Goal: Use online tool/utility: Utilize a website feature to perform a specific function

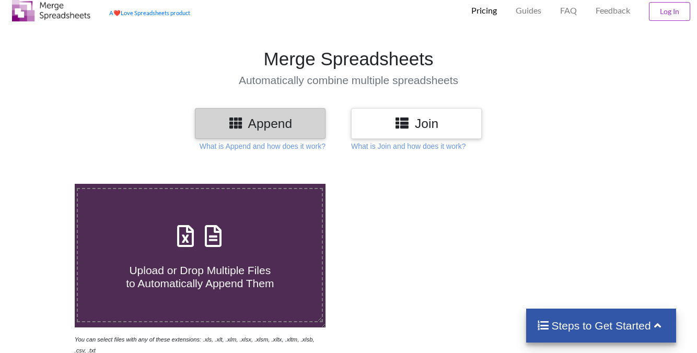
scroll to position [30, 0]
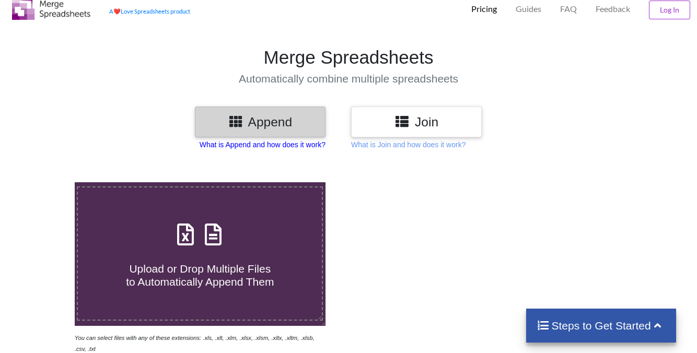
click at [274, 146] on p "What is Append and how does it work?" at bounding box center [263, 145] width 126 height 10
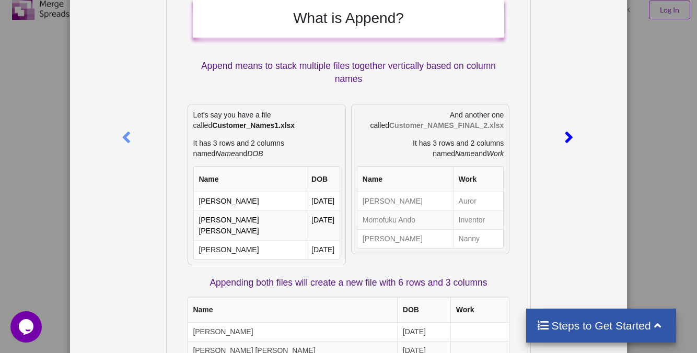
scroll to position [52, 0]
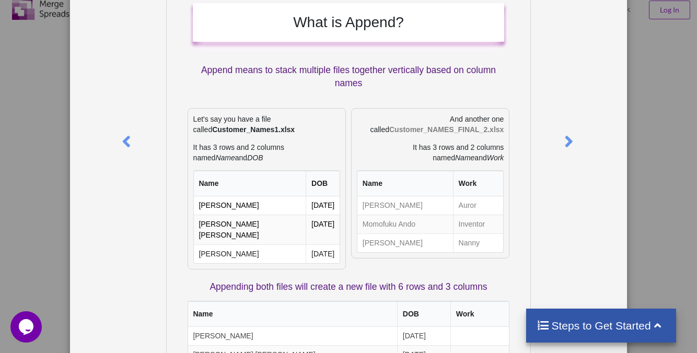
click at [636, 75] on div "What is Append? Append means to stack multiple files together vertically based …" at bounding box center [348, 176] width 697 height 353
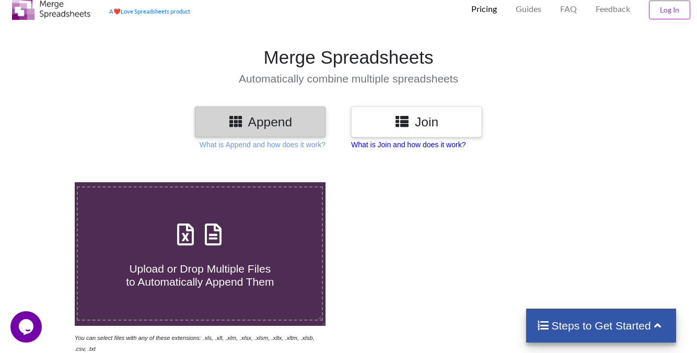
click at [434, 145] on p "What is Join and how does it work?" at bounding box center [408, 145] width 114 height 10
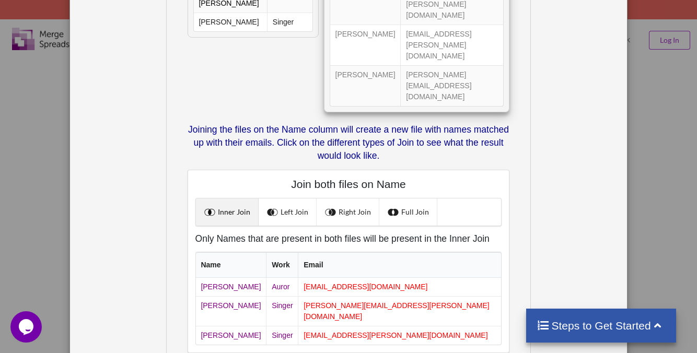
scroll to position [0, 0]
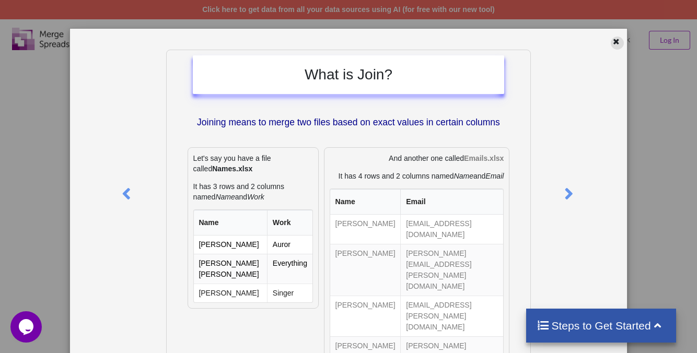
click at [613, 39] on icon at bounding box center [616, 40] width 9 height 7
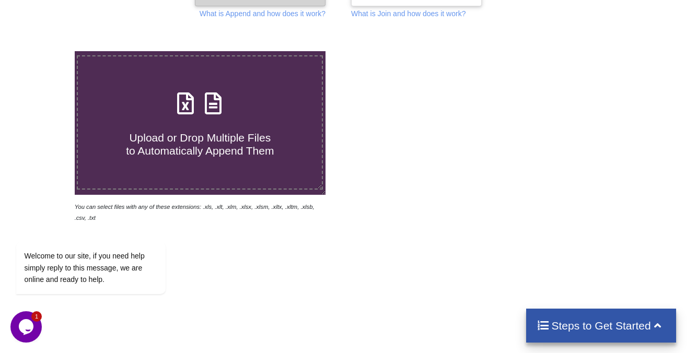
scroll to position [162, 0]
click at [220, 163] on label "Upload or Drop Multiple Files to Automatically Append Them" at bounding box center [200, 122] width 246 height 134
click at [47, 51] on input "Upload or Drop Multiple Files to Automatically Append Them" at bounding box center [47, 51] width 0 height 0
type input "C:\fakepath\Mettle-Export-main-2023-10-03-2025-10-03-f6633acf-eb87-4cdc-ba78-56…"
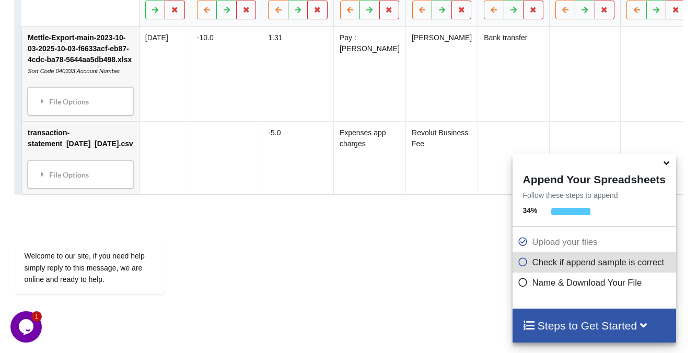
scroll to position [609, 0]
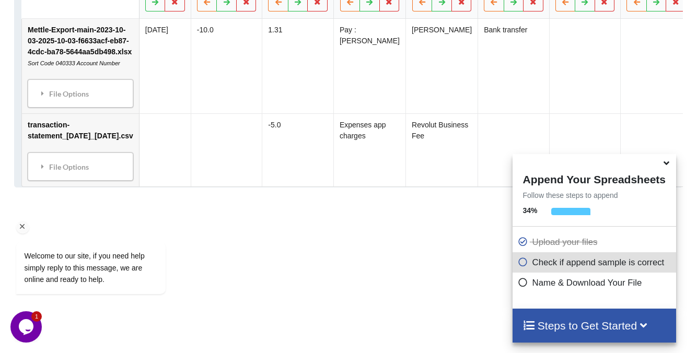
click at [148, 208] on div "Welcome to our site, if you need help simply reply to this message, we are onli…" at bounding box center [104, 224] width 188 height 159
click at [74, 234] on div "Welcome to our site, if you need help simply reply to this message, we are onli…" at bounding box center [104, 257] width 177 height 83
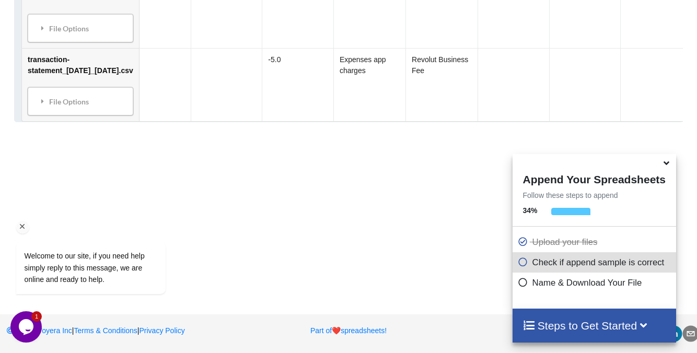
scroll to position [709, 0]
click at [665, 166] on icon at bounding box center [666, 161] width 11 height 9
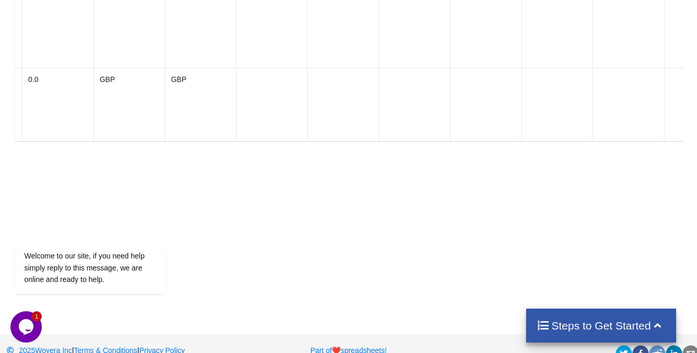
scroll to position [745, 0]
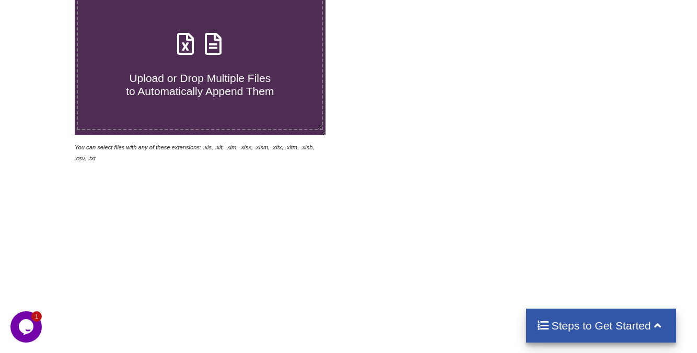
scroll to position [208, 0]
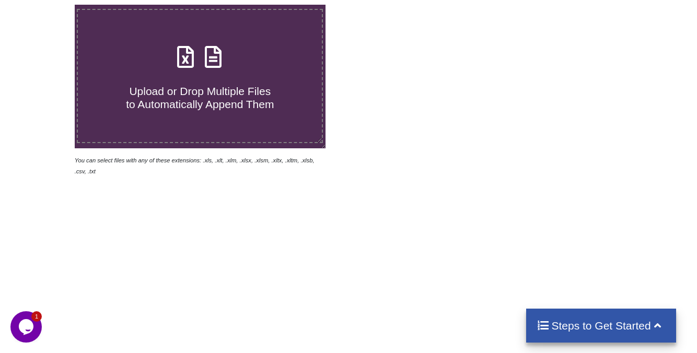
click at [222, 98] on span "Upload or Drop Multiple Files to Automatically Append Them" at bounding box center [200, 97] width 148 height 25
click at [47, 5] on input "Upload or Drop Multiple Files to Automatically Append Them" at bounding box center [47, 5] width 0 height 0
type input "C:\fakepath\transaction-statement_03-Oct-2023_15-Oct-2025.csv"
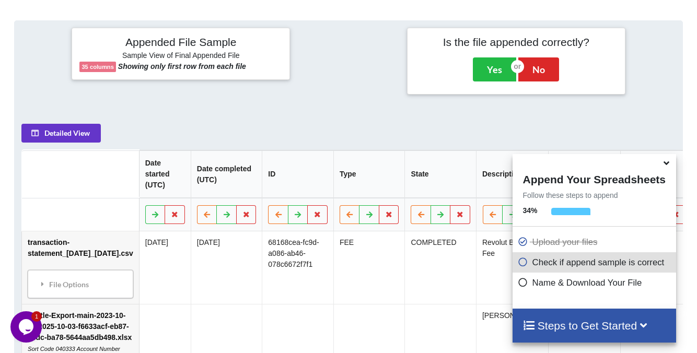
scroll to position [396, 0]
click at [222, 218] on icon at bounding box center [226, 215] width 9 height 6
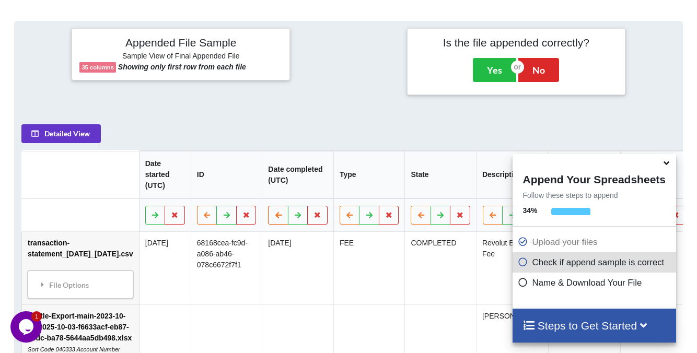
click at [274, 218] on icon at bounding box center [278, 215] width 9 height 6
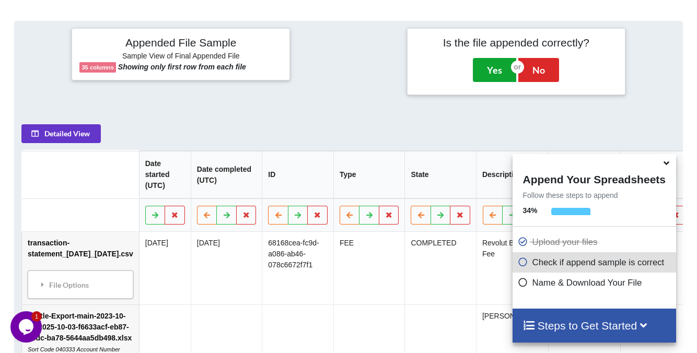
click at [492, 64] on button "Yes" at bounding box center [494, 70] width 43 height 24
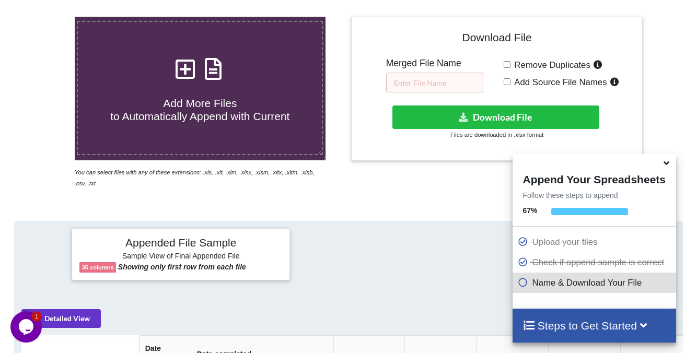
scroll to position [190, 0]
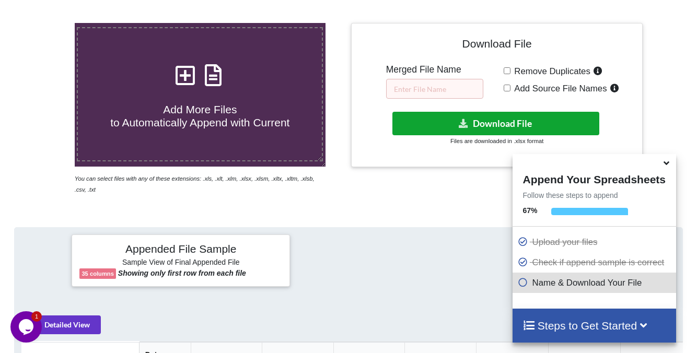
click at [458, 128] on button "Download File" at bounding box center [496, 124] width 207 height 24
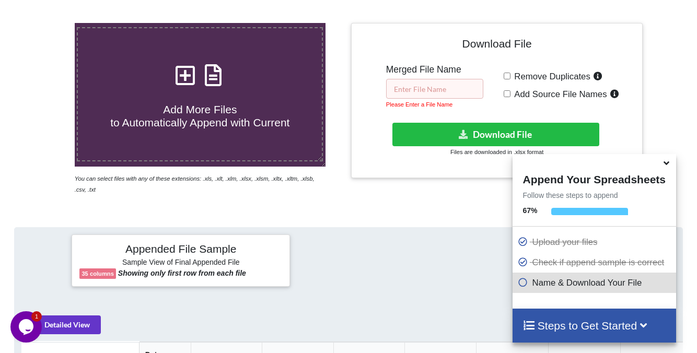
click at [437, 90] on input "text" at bounding box center [434, 89] width 97 height 20
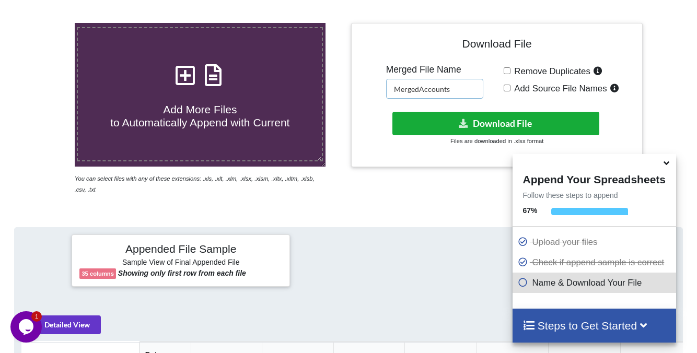
type input "MergedAccounts"
click at [504, 122] on button "Download File" at bounding box center [496, 124] width 207 height 24
